Goal: Information Seeking & Learning: Understand process/instructions

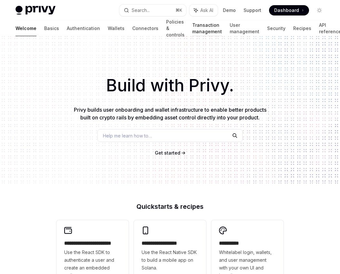
click at [192, 30] on link "Transaction management" at bounding box center [207, 28] width 30 height 15
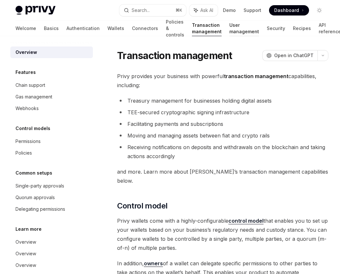
click at [230, 24] on link "User management" at bounding box center [245, 28] width 30 height 15
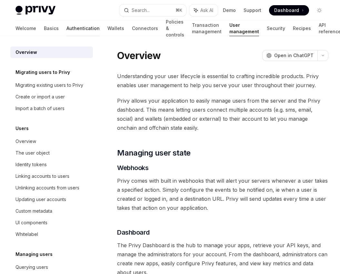
click at [67, 30] on link "Authentication" at bounding box center [83, 28] width 33 height 15
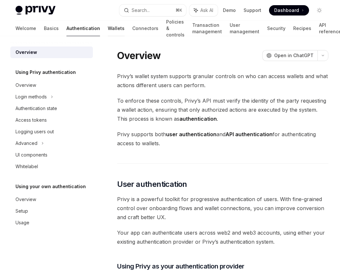
click at [108, 30] on link "Wallets" at bounding box center [116, 28] width 17 height 15
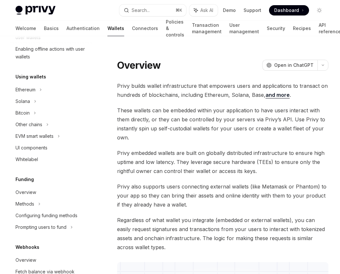
scroll to position [210, 0]
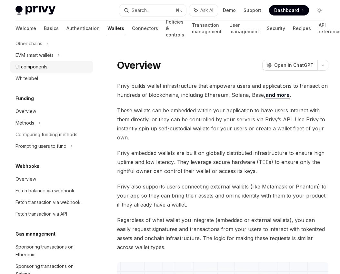
click at [36, 67] on div "UI components" at bounding box center [31, 67] width 32 height 8
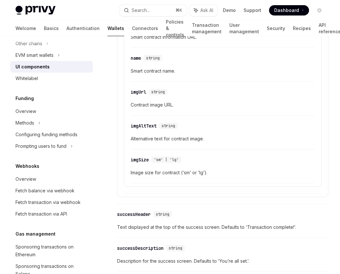
scroll to position [1178, 0]
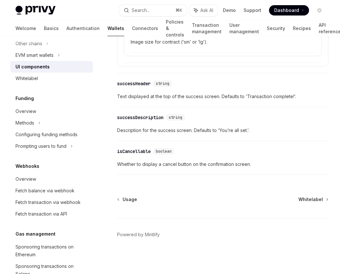
click at [46, 72] on link "UI components" at bounding box center [51, 67] width 83 height 12
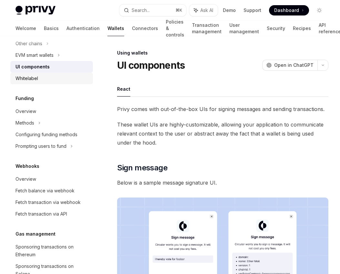
click at [48, 77] on div "Whitelabel" at bounding box center [52, 79] width 74 height 8
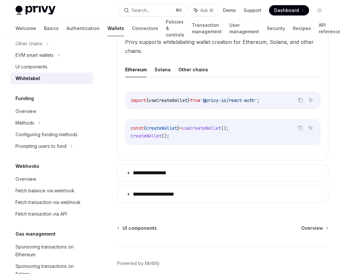
scroll to position [240, 0]
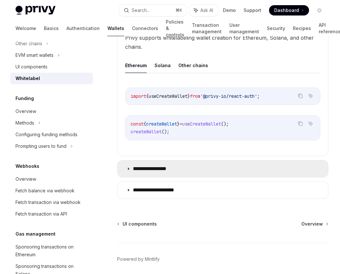
click at [174, 165] on summary "**********" at bounding box center [223, 168] width 211 height 17
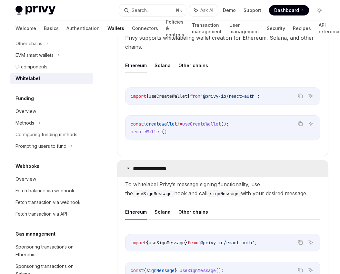
click at [174, 165] on summary "**********" at bounding box center [223, 168] width 211 height 17
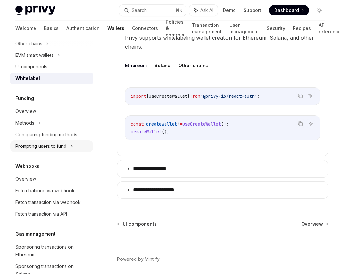
click at [40, 47] on div "Prompting users to fund" at bounding box center [28, 44] width 27 height 8
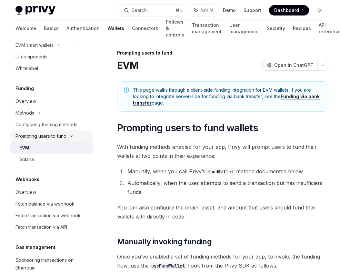
scroll to position [247, 0]
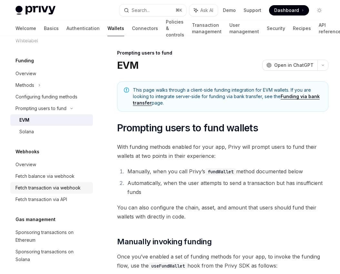
click at [46, 192] on link "Fetch transaction via webhook" at bounding box center [51, 188] width 83 height 12
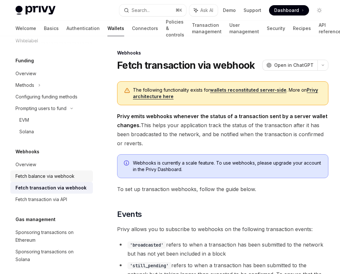
click at [47, 179] on div "Fetch balance via webhook" at bounding box center [44, 176] width 59 height 8
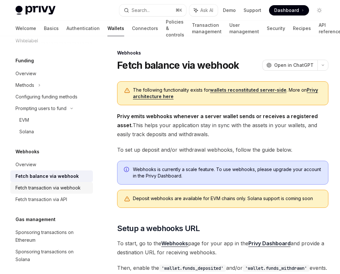
click at [47, 186] on div "Fetch transaction via webhook" at bounding box center [47, 188] width 65 height 8
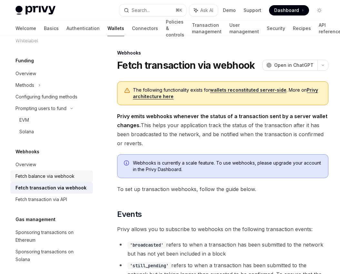
click at [47, 177] on div "Fetch balance via webhook" at bounding box center [44, 176] width 59 height 8
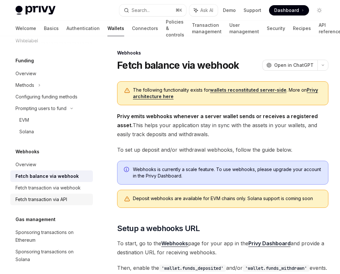
click at [46, 195] on link "Fetch transaction via API" at bounding box center [51, 200] width 83 height 12
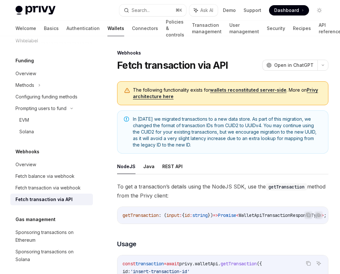
click at [245, 124] on span "In [DATE] we migrated transactions to a new data store. As part of this migrati…" at bounding box center [227, 132] width 189 height 32
click at [240, 126] on span "In [DATE] we migrated transactions to a new data store. As part of this migrati…" at bounding box center [227, 132] width 189 height 32
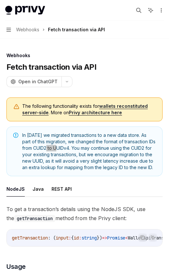
type textarea "*"
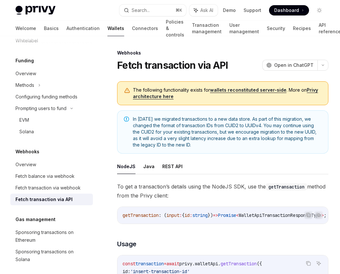
click at [193, 56] on div "Webhooks Fetch transaction via API OpenAI Open in ChatGPT" at bounding box center [222, 60] width 211 height 21
